Goal: Find specific page/section: Find specific page/section

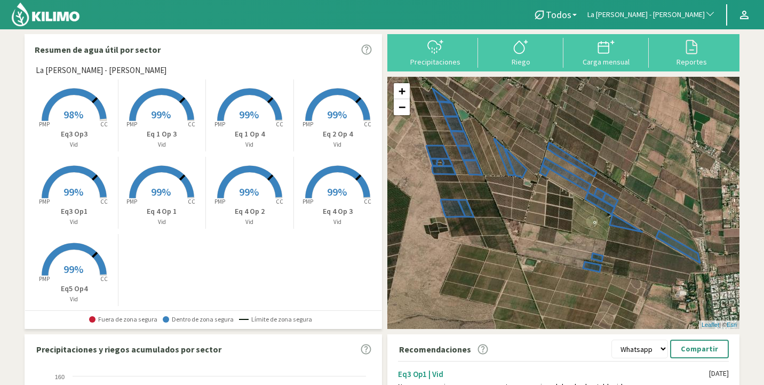
click at [660, 11] on span "La [PERSON_NAME] - [PERSON_NAME]" at bounding box center [645, 15] width 117 height 11
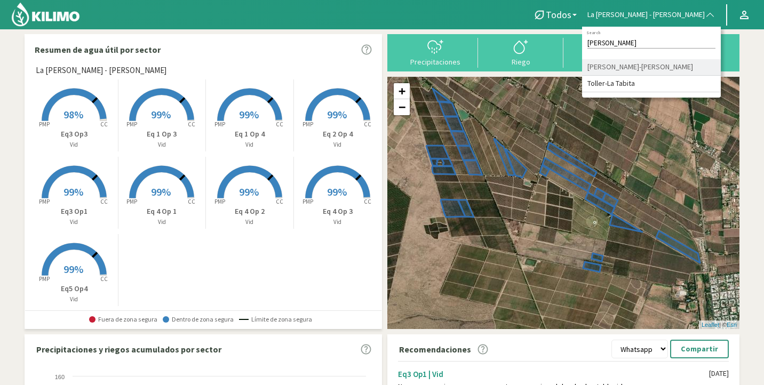
type input "[PERSON_NAME]"
click at [680, 64] on li "[PERSON_NAME]-[PERSON_NAME]" at bounding box center [651, 67] width 139 height 17
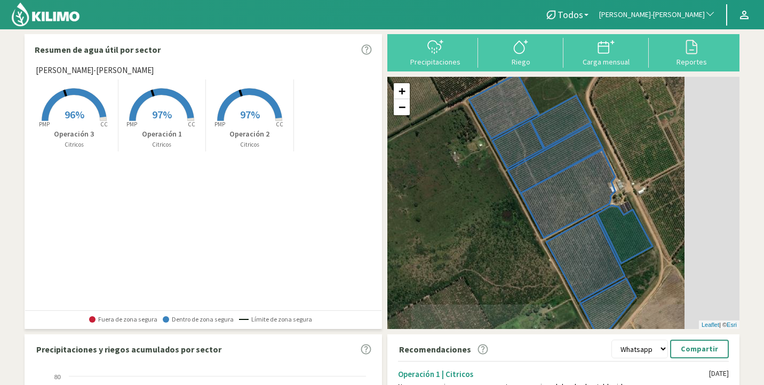
click at [240, 108] on span "97%" at bounding box center [250, 114] width 20 height 13
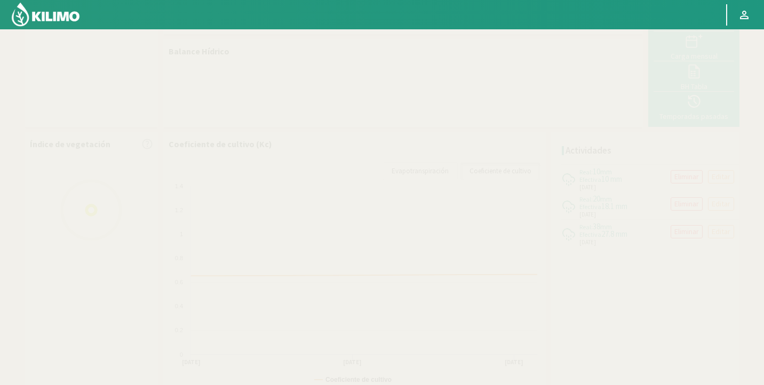
scroll to position [118, 0]
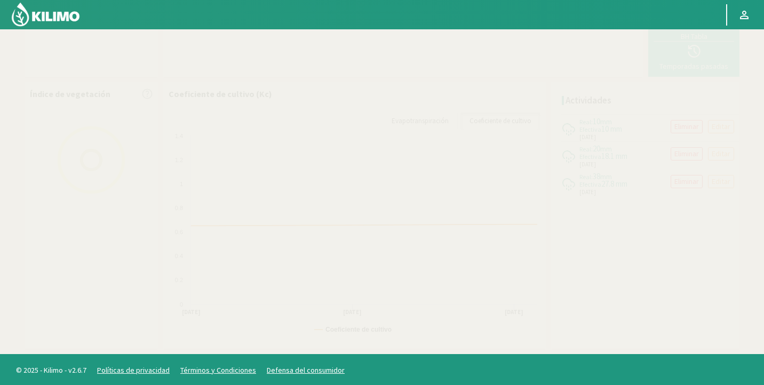
select select "265: Object"
select select "1: Object"
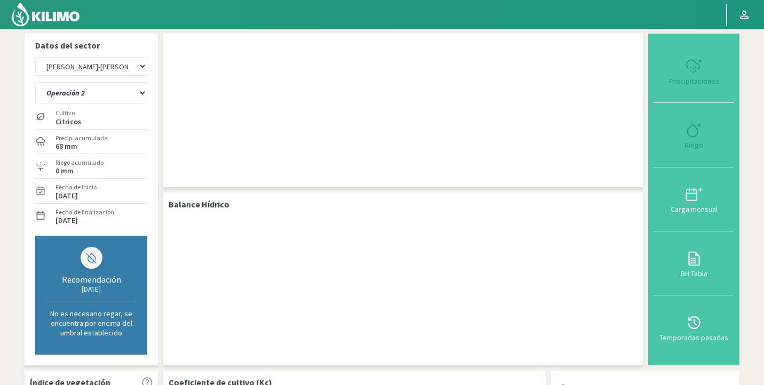
scroll to position [0, 0]
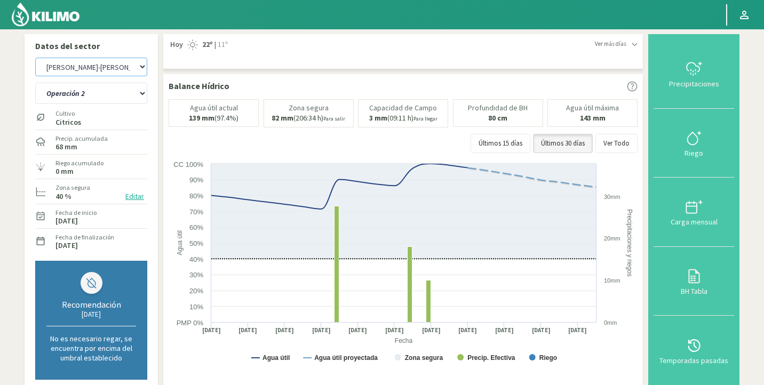
click at [87, 63] on select "Agr. Huertos de Chocalan Agrícola [PERSON_NAME][GEOGRAPHIC_DATA] - IC Agrícola …" at bounding box center [91, 67] width 112 height 19
drag, startPoint x: 87, startPoint y: 63, endPoint x: 466, endPoint y: -57, distance: 397.8
click at [466, 0] on html "Principal Perfil Perfil Salir Datos del sector Agr. Huertos de Chocalan Agrícol…" at bounding box center [382, 192] width 764 height 385
click at [101, 62] on select "Agr. Huertos de Chocalan Agrícola [PERSON_NAME][GEOGRAPHIC_DATA] - IC Agrícola …" at bounding box center [91, 67] width 112 height 19
